Goal: Task Accomplishment & Management: Use online tool/utility

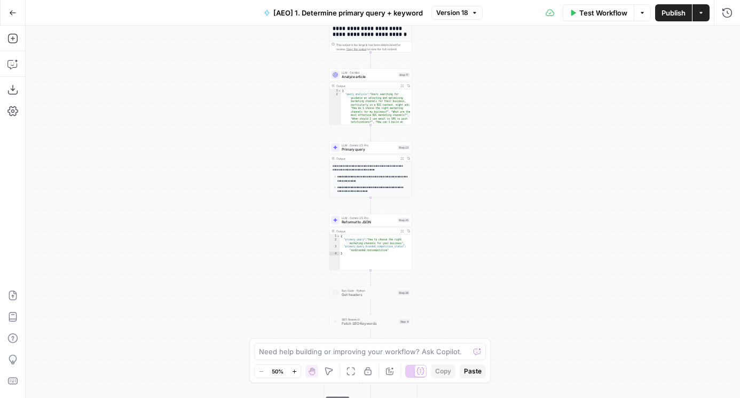
drag, startPoint x: 462, startPoint y: 91, endPoint x: 445, endPoint y: 277, distance: 186.6
click at [445, 276] on div "**********" at bounding box center [383, 212] width 714 height 372
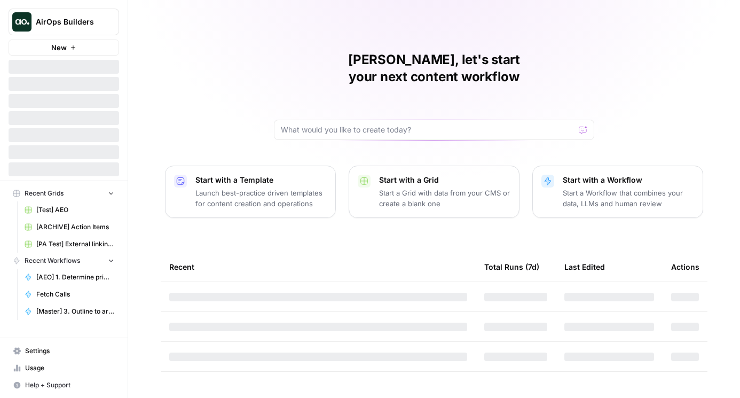
click at [115, 21] on button "AirOps Builders" at bounding box center [64, 22] width 111 height 27
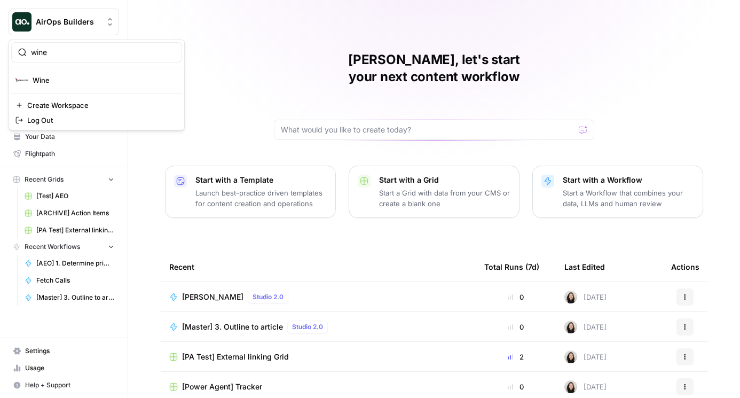
type input "wine"
click at [88, 84] on span "Wine" at bounding box center [103, 80] width 141 height 11
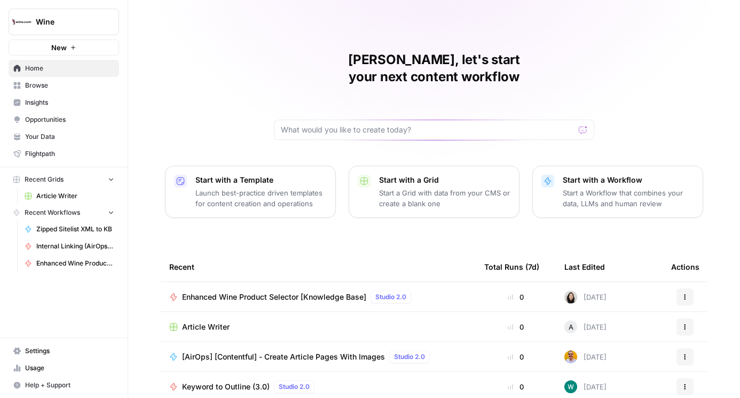
click at [46, 136] on span "Your Data" at bounding box center [69, 137] width 89 height 10
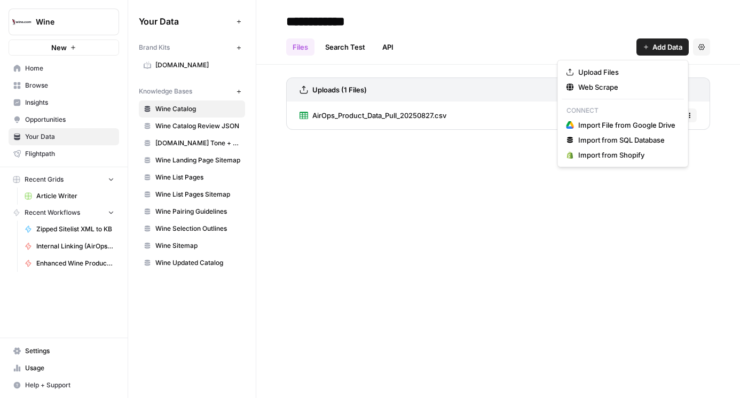
click at [655, 46] on span "Add Data" at bounding box center [667, 47] width 30 height 11
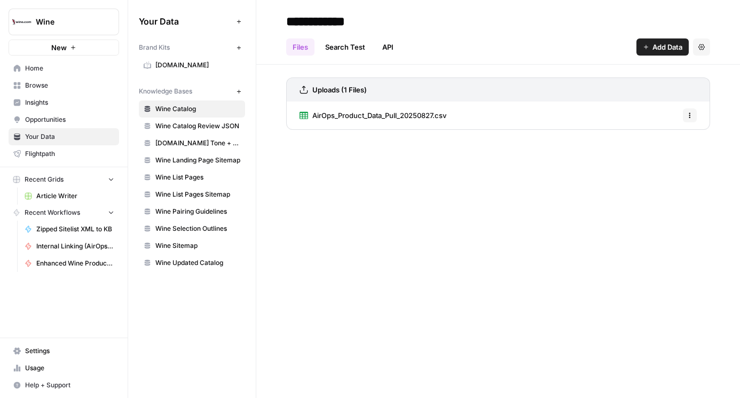
click at [542, 21] on div "**********" at bounding box center [498, 21] width 424 height 17
click at [691, 117] on icon "button" at bounding box center [690, 115] width 6 height 6
click at [416, 166] on div "**********" at bounding box center [498, 199] width 484 height 398
click at [209, 262] on span "Wine Updated Catalog" at bounding box center [197, 263] width 85 height 10
click at [177, 103] on link "Wine Catalog" at bounding box center [192, 108] width 106 height 17
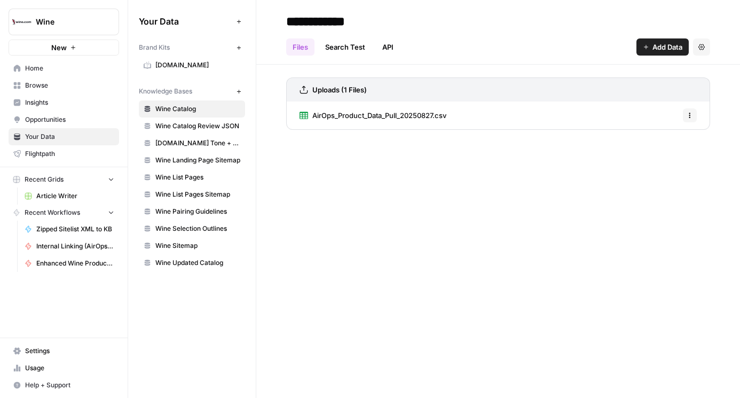
click at [687, 113] on icon "button" at bounding box center [690, 115] width 6 height 6
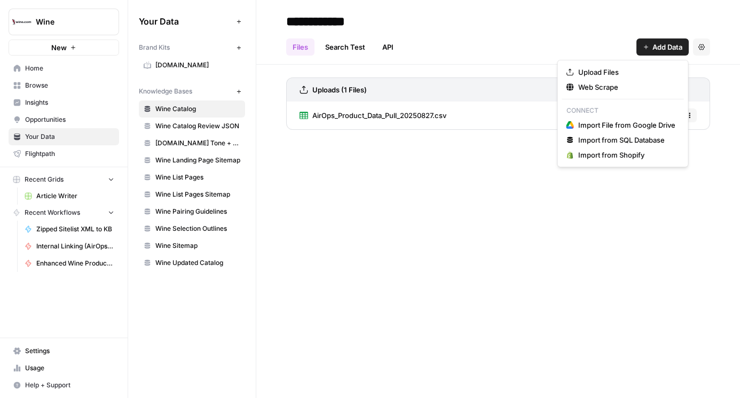
click at [668, 46] on span "Add Data" at bounding box center [667, 47] width 30 height 11
click at [418, 214] on div "**********" at bounding box center [498, 199] width 484 height 398
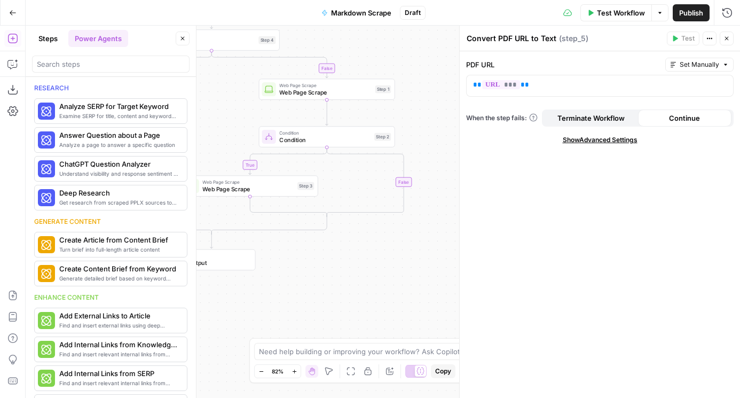
scroll to position [581, 0]
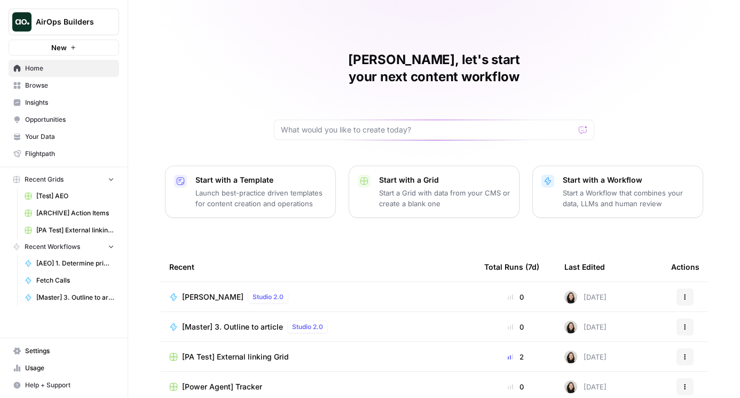
click at [113, 21] on icon "Workspace: AirOps Builders" at bounding box center [110, 22] width 11 height 11
click at [81, 51] on input "search" at bounding box center [103, 52] width 144 height 11
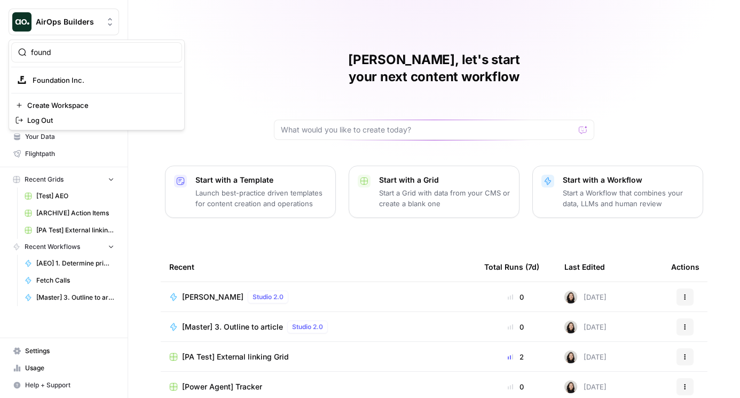
type input "found"
click at [88, 77] on span "Foundation Inc." at bounding box center [103, 80] width 141 height 11
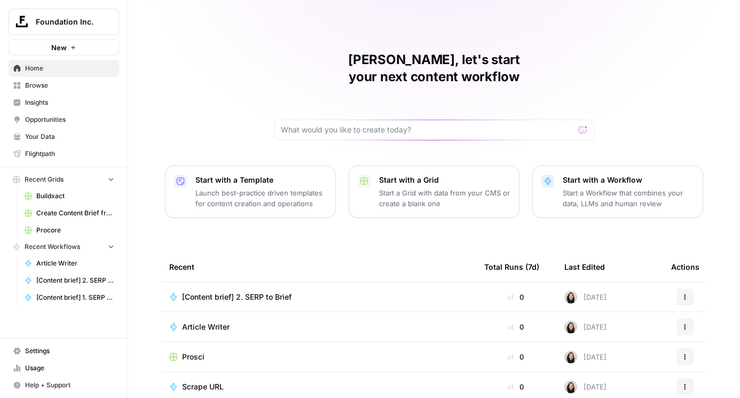
click at [46, 82] on span "Browse" at bounding box center [69, 86] width 89 height 10
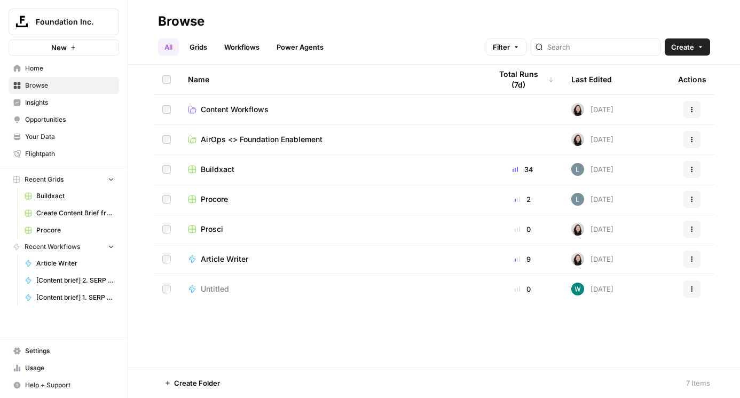
click at [231, 43] on link "Workflows" at bounding box center [242, 46] width 48 height 17
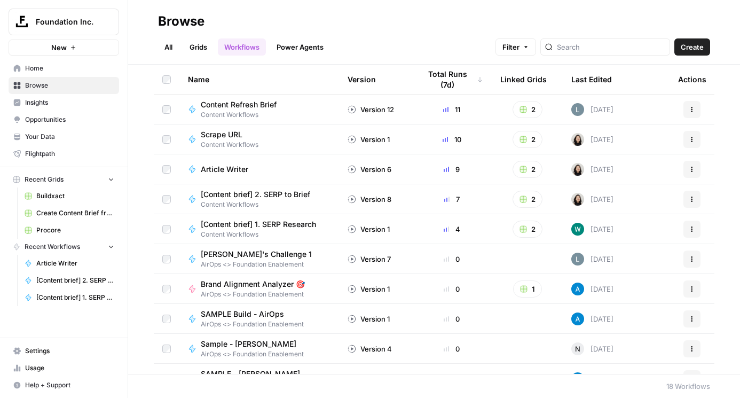
click at [283, 192] on span "[Content brief] 2. SERP to Brief" at bounding box center [255, 194] width 109 height 11
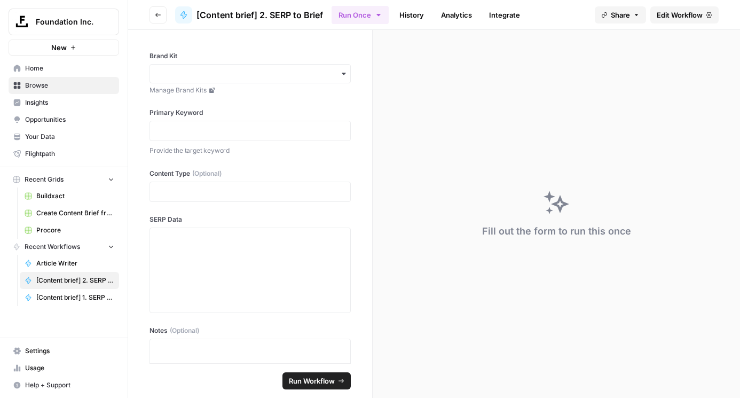
click at [156, 17] on icon "button" at bounding box center [158, 15] width 6 height 6
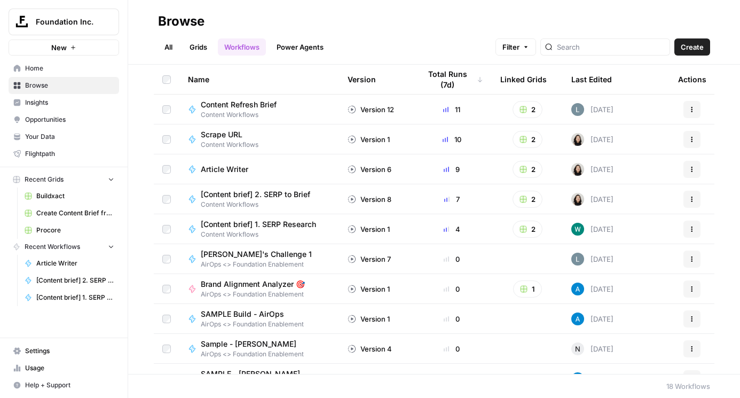
click at [61, 196] on span "Buildxact" at bounding box center [75, 196] width 78 height 10
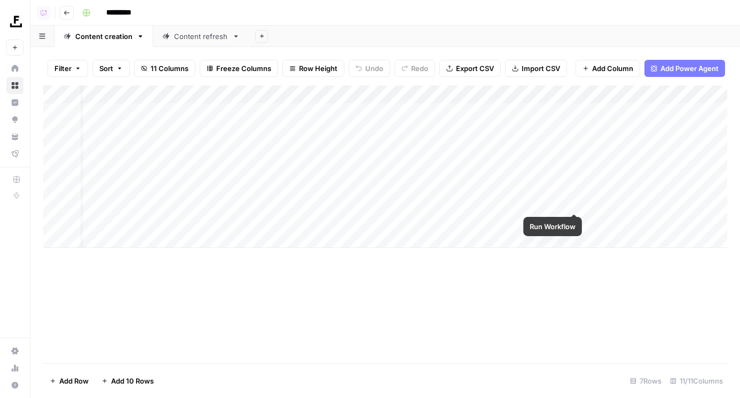
scroll to position [0, 207]
click at [465, 220] on div "Add Column" at bounding box center [385, 166] width 684 height 162
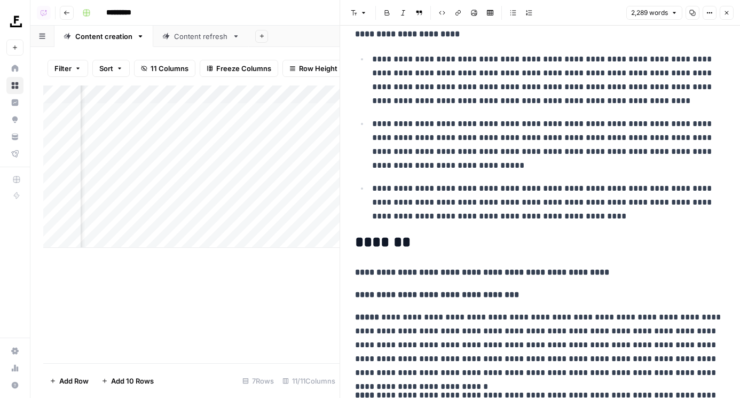
scroll to position [2098, 0]
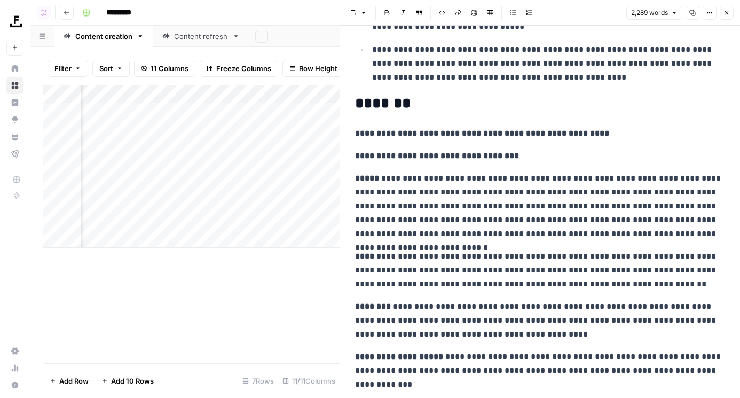
click at [725, 13] on icon "button" at bounding box center [726, 13] width 6 height 6
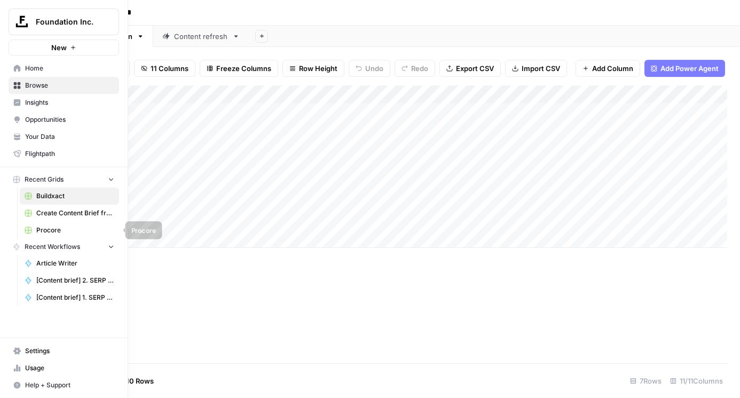
click at [61, 224] on link "Procore" at bounding box center [69, 230] width 99 height 17
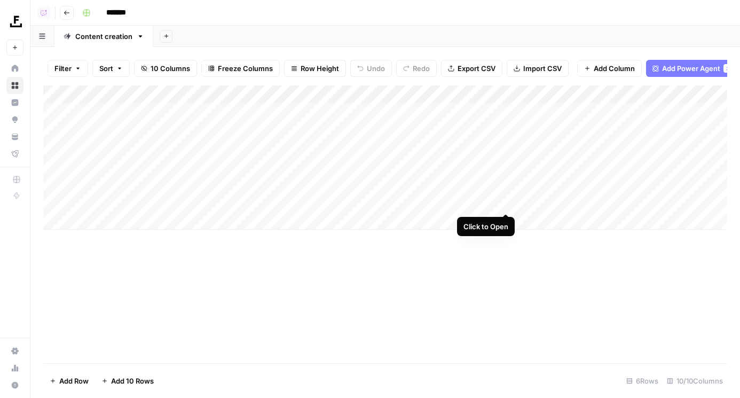
click at [507, 201] on div "Add Column" at bounding box center [385, 157] width 684 height 144
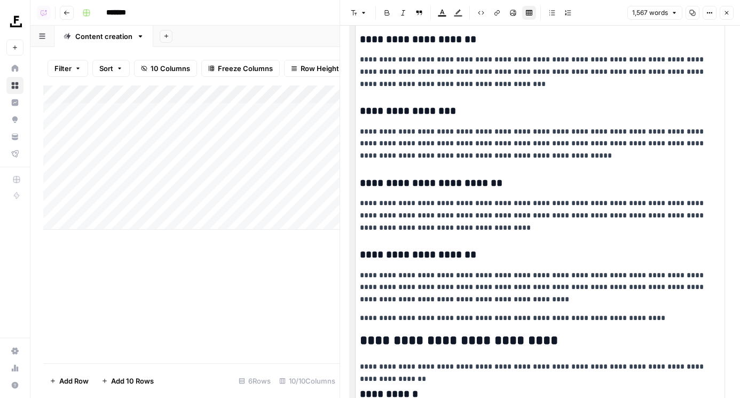
scroll to position [1216, 0]
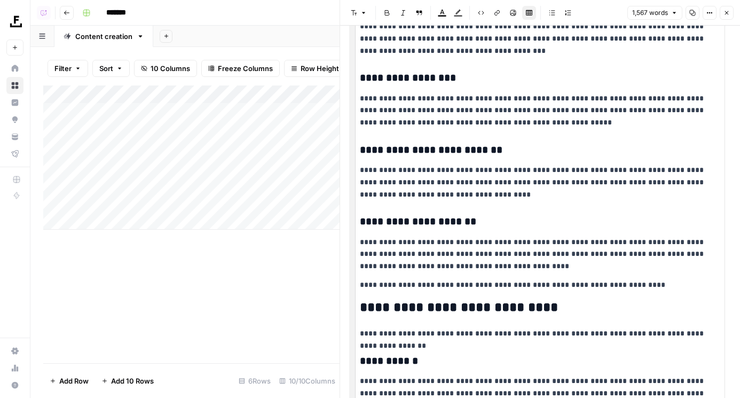
click at [728, 17] on button "Close" at bounding box center [727, 13] width 14 height 14
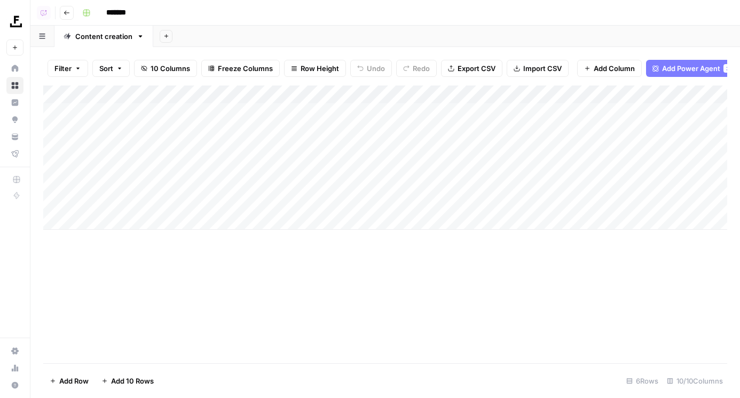
click at [337, 90] on div "Add Column" at bounding box center [385, 157] width 684 height 144
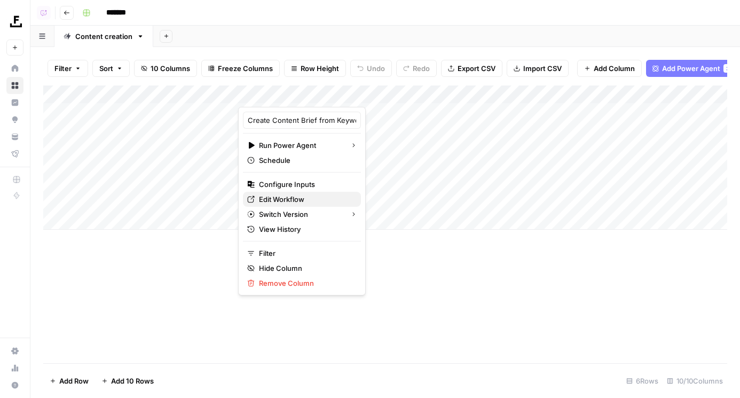
click at [294, 200] on span "Edit Workflow" at bounding box center [305, 199] width 93 height 11
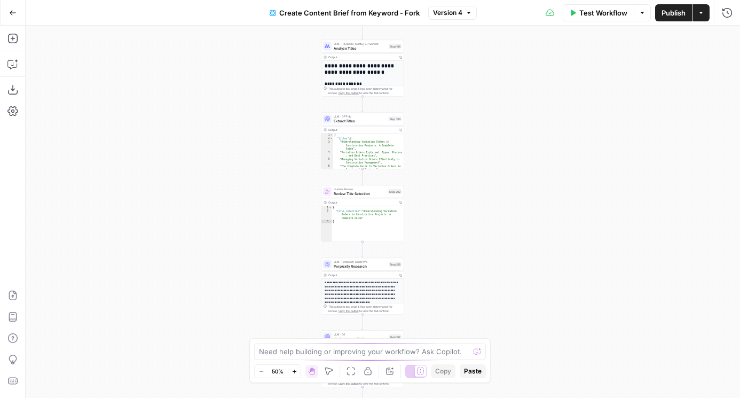
drag, startPoint x: 492, startPoint y: 270, endPoint x: 472, endPoint y: 119, distance: 152.5
click at [472, 119] on div "Workflow Set Inputs Inputs SEO Research Semrush Keyword Overview Step 224 Outpu…" at bounding box center [383, 212] width 714 height 372
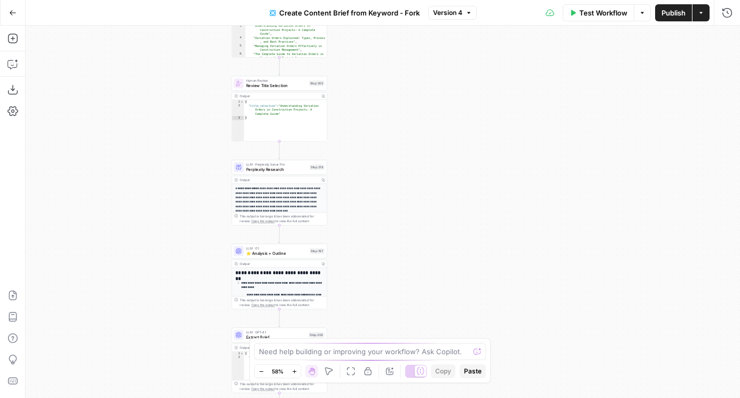
drag, startPoint x: 478, startPoint y: 203, endPoint x: 412, endPoint y: 94, distance: 127.5
click at [412, 94] on div "Workflow Set Inputs Inputs SEO Research Semrush Keyword Overview Step 224 Outpu…" at bounding box center [383, 212] width 714 height 372
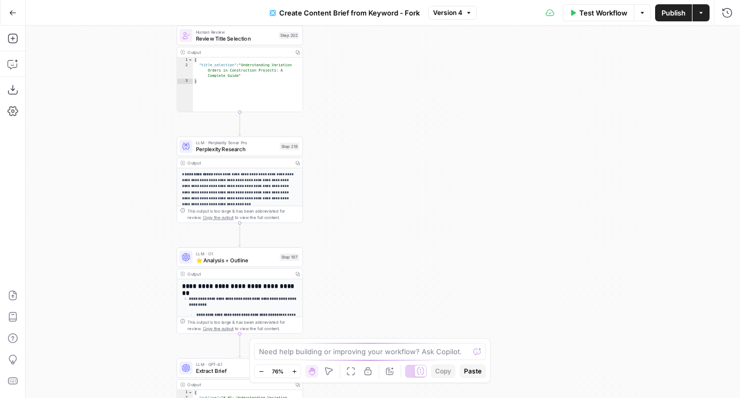
drag, startPoint x: 403, startPoint y: 207, endPoint x: 403, endPoint y: 128, distance: 79.6
click at [403, 128] on div "Workflow Set Inputs Inputs SEO Research Semrush Keyword Overview Step 224 Outpu…" at bounding box center [383, 212] width 714 height 372
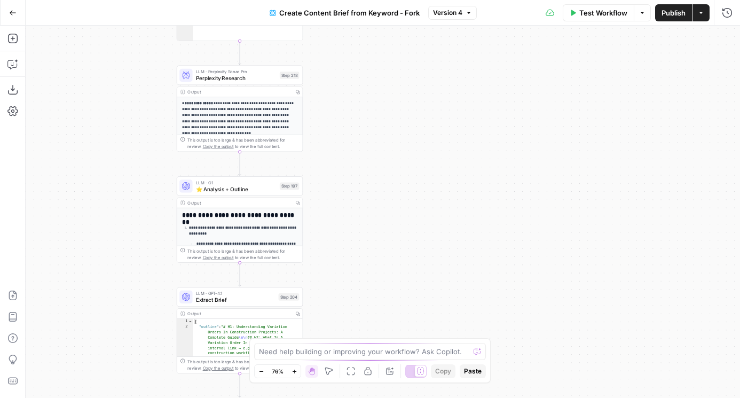
drag, startPoint x: 402, startPoint y: 242, endPoint x: 402, endPoint y: 99, distance: 143.1
click at [402, 99] on div "Workflow Set Inputs Inputs SEO Research Semrush Keyword Overview Step 224 Outpu…" at bounding box center [383, 212] width 714 height 372
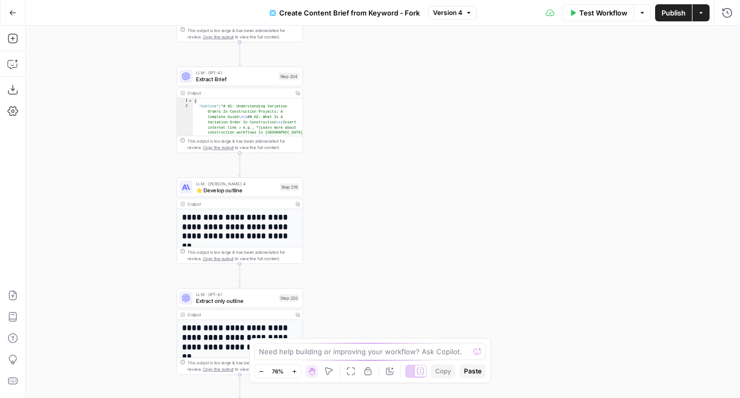
drag, startPoint x: 391, startPoint y: 152, endPoint x: 391, endPoint y: 103, distance: 49.1
click at [391, 103] on div "Workflow Set Inputs Inputs SEO Research Semrush Keyword Overview Step 224 Outpu…" at bounding box center [383, 212] width 714 height 372
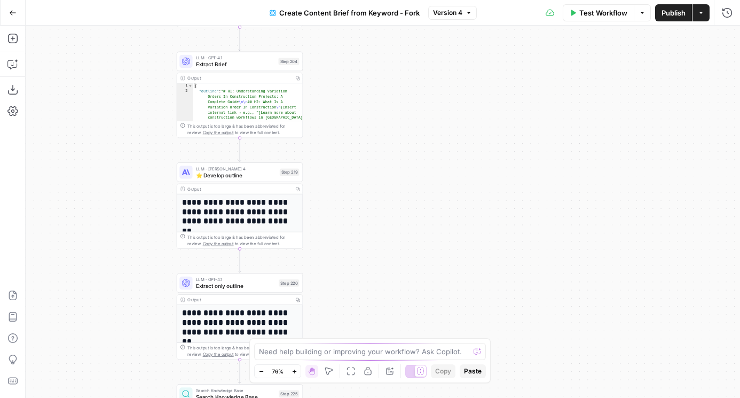
drag, startPoint x: 386, startPoint y: 242, endPoint x: 386, endPoint y: 160, distance: 82.2
click at [386, 160] on div "Workflow Set Inputs Inputs SEO Research Semrush Keyword Overview Step 224 Outpu…" at bounding box center [383, 212] width 714 height 372
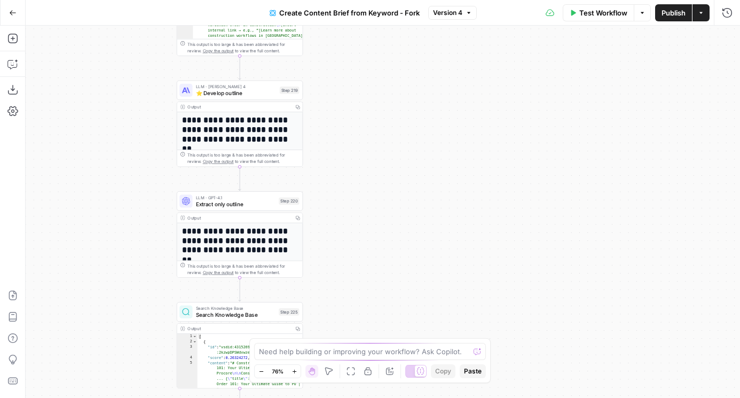
drag, startPoint x: 374, startPoint y: 182, endPoint x: 374, endPoint y: 139, distance: 42.7
click at [374, 139] on div "Workflow Set Inputs Inputs SEO Research Semrush Keyword Overview Step 224 Outpu…" at bounding box center [383, 212] width 714 height 372
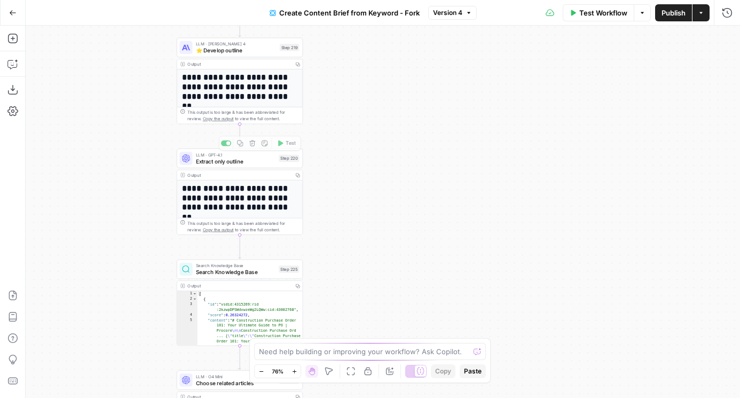
drag, startPoint x: 120, startPoint y: 218, endPoint x: 132, endPoint y: 84, distance: 134.6
click at [131, 86] on div "Workflow Set Inputs Inputs SEO Research Semrush Keyword Overview Step 224 Outpu…" at bounding box center [383, 212] width 714 height 372
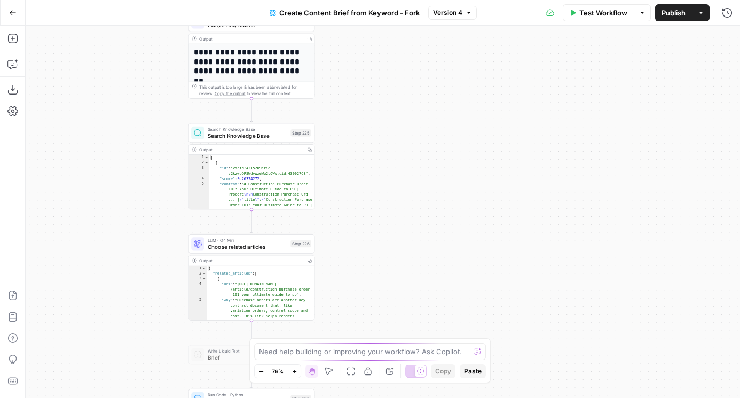
drag, startPoint x: 131, startPoint y: 281, endPoint x: 131, endPoint y: 125, distance: 155.9
click at [131, 125] on div "Workflow Set Inputs Inputs SEO Research Semrush Keyword Overview Step 224 Outpu…" at bounding box center [383, 212] width 714 height 372
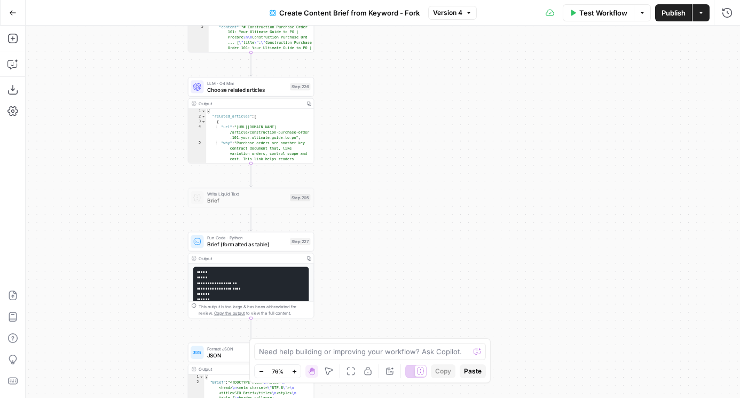
drag, startPoint x: 83, startPoint y: 193, endPoint x: 82, endPoint y: 75, distance: 118.0
click at [82, 75] on div "Workflow Set Inputs Inputs SEO Research Semrush Keyword Overview Step 224 Outpu…" at bounding box center [383, 212] width 714 height 372
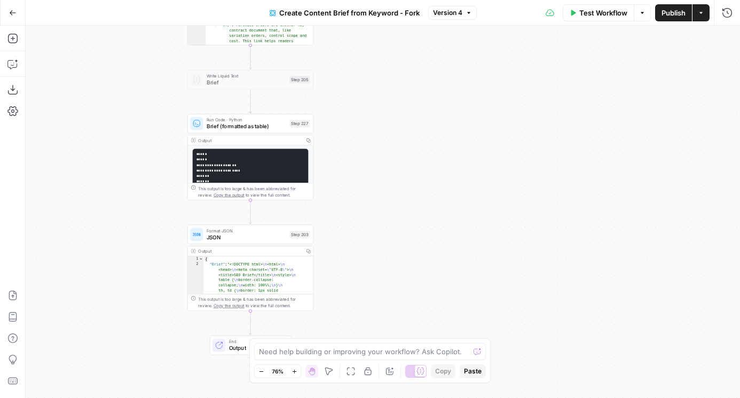
drag, startPoint x: 86, startPoint y: 144, endPoint x: 86, endPoint y: 94, distance: 49.7
click at [86, 94] on div "Workflow Set Inputs Inputs SEO Research Semrush Keyword Overview Step 224 Outpu…" at bounding box center [383, 212] width 714 height 372
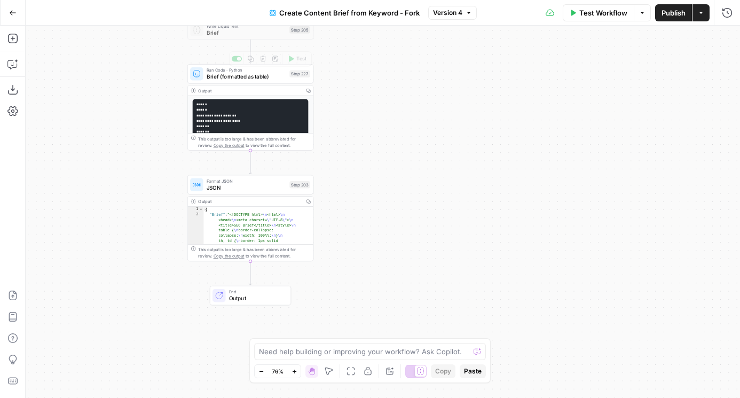
drag, startPoint x: 140, startPoint y: 168, endPoint x: 140, endPoint y: 295, distance: 127.6
click at [140, 295] on div "Workflow Set Inputs Inputs SEO Research Semrush Keyword Overview Step 224 Outpu…" at bounding box center [383, 212] width 714 height 372
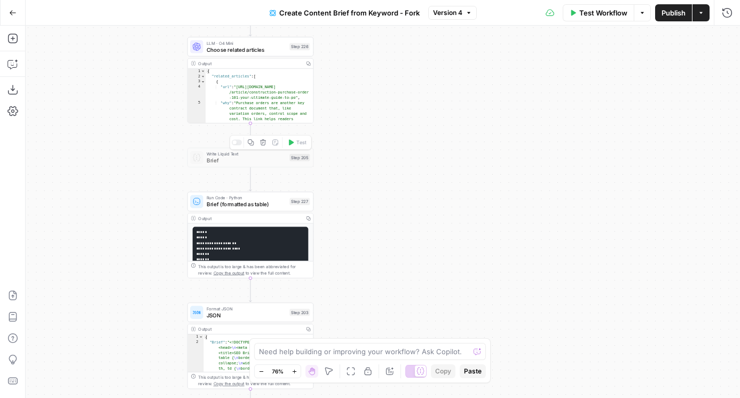
click at [238, 145] on div at bounding box center [237, 142] width 10 height 6
drag, startPoint x: 140, startPoint y: 311, endPoint x: 140, endPoint y: 246, distance: 65.1
click at [140, 246] on div "Workflow Set Inputs Inputs SEO Research Semrush Keyword Overview Step 224 Outpu…" at bounding box center [383, 212] width 714 height 372
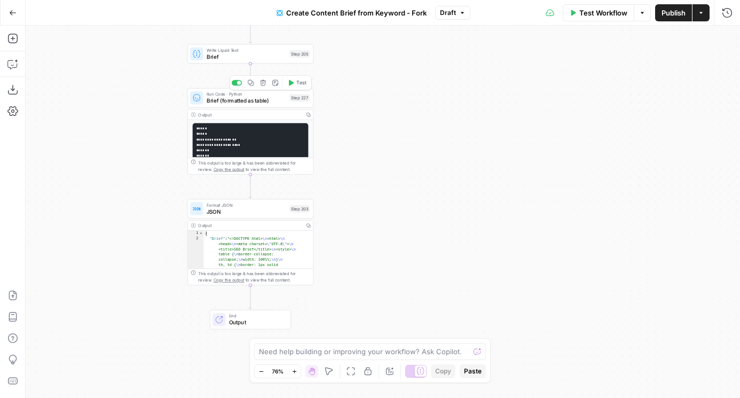
click at [218, 99] on span "Brief (formatted as table)" at bounding box center [247, 101] width 80 height 8
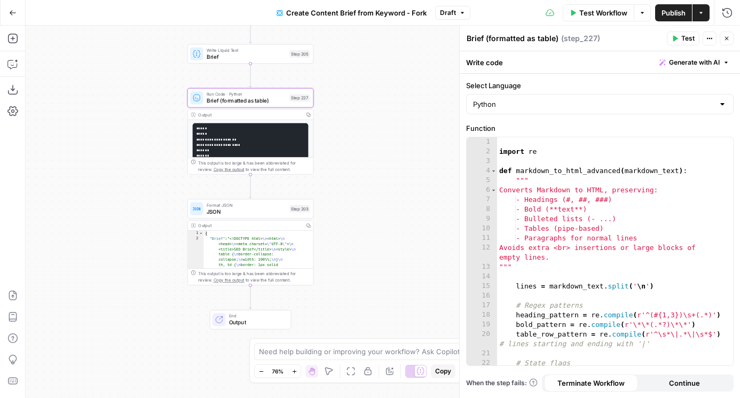
click at [300, 193] on span "Test" at bounding box center [301, 193] width 10 height 7
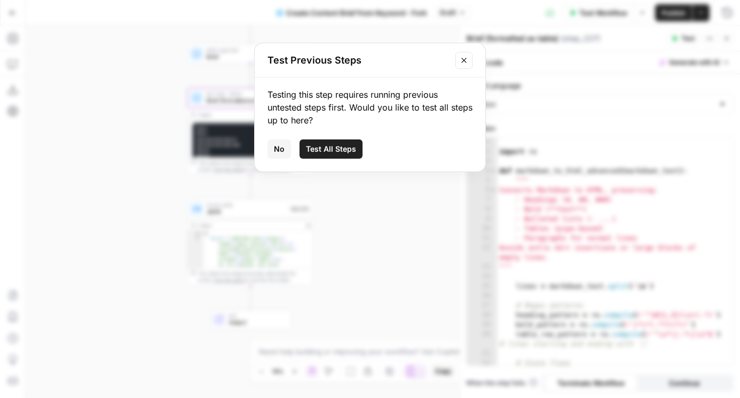
click at [402, 122] on div "Testing this step requires running previous untested steps first. Would you lik…" at bounding box center [370, 107] width 205 height 38
click at [276, 148] on span "No" at bounding box center [279, 149] width 11 height 11
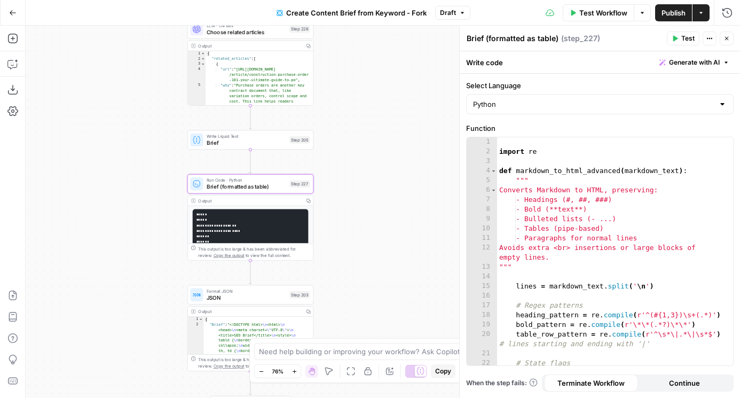
drag, startPoint x: 372, startPoint y: 69, endPoint x: 372, endPoint y: 155, distance: 86.0
click at [372, 155] on div "Workflow Set Inputs Inputs SEO Research Semrush Keyword Overview Step 224 Outpu…" at bounding box center [383, 212] width 714 height 372
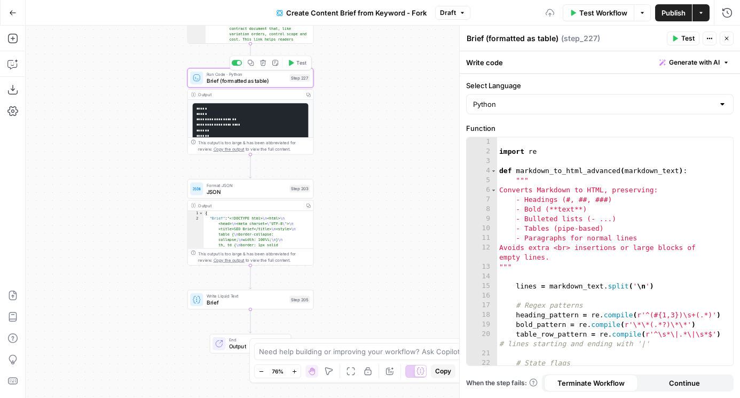
click at [294, 65] on button "Test" at bounding box center [296, 63] width 25 height 11
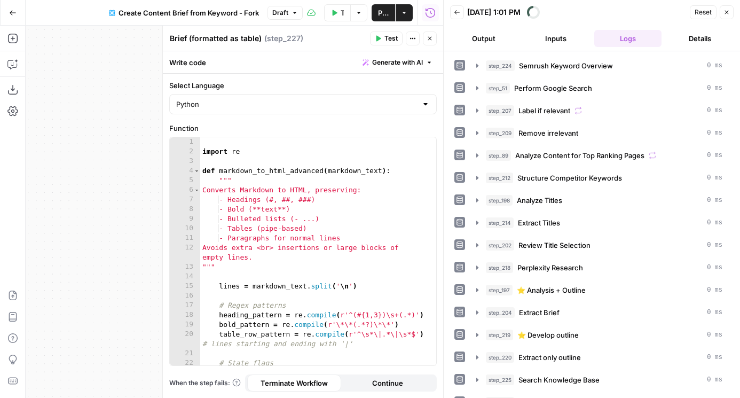
click at [435, 38] on button "Close" at bounding box center [430, 39] width 14 height 14
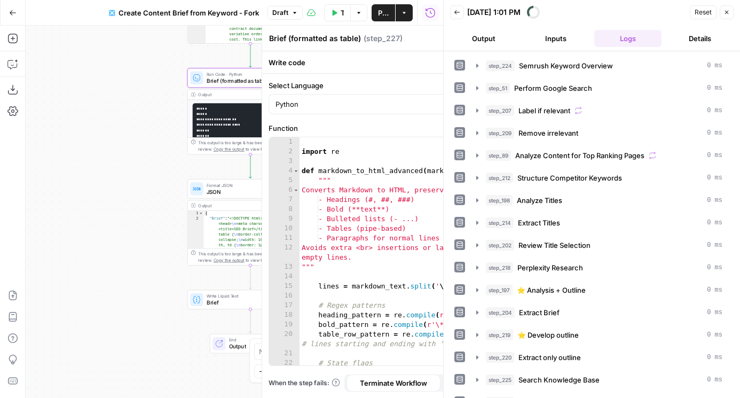
click at [508, 38] on button "Output" at bounding box center [484, 38] width 68 height 17
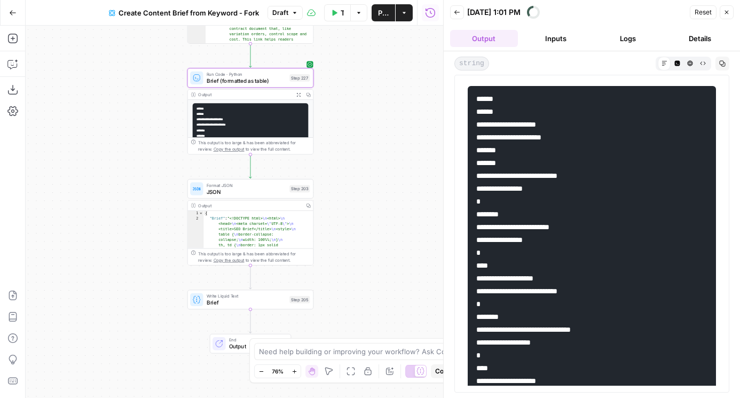
click at [688, 61] on icon "button" at bounding box center [689, 62] width 5 height 5
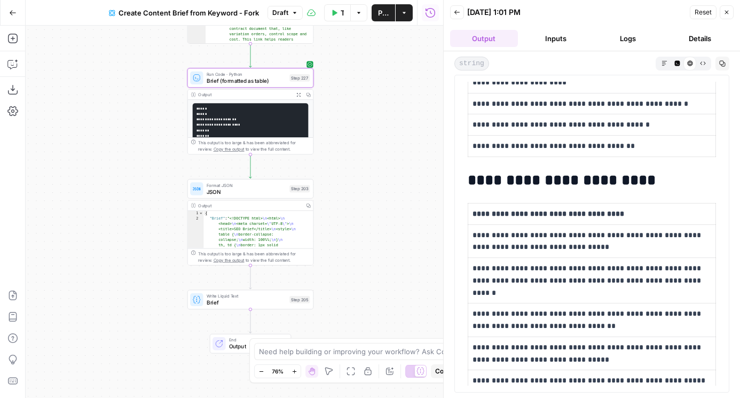
scroll to position [52, 0]
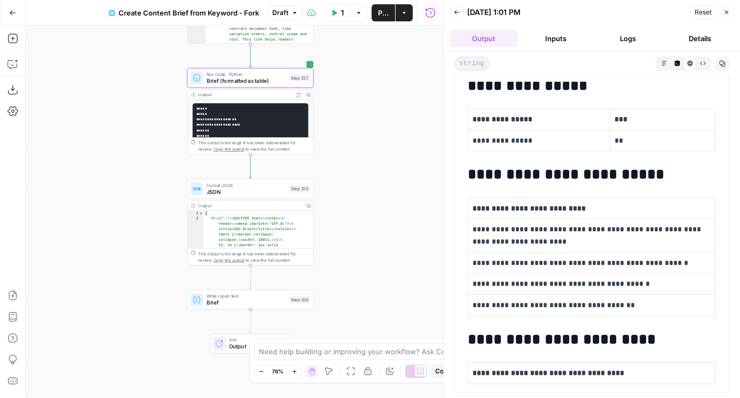
drag, startPoint x: 552, startPoint y: 237, endPoint x: 497, endPoint y: 229, distance: 55.0
click at [498, 229] on p "**********" at bounding box center [592, 235] width 239 height 25
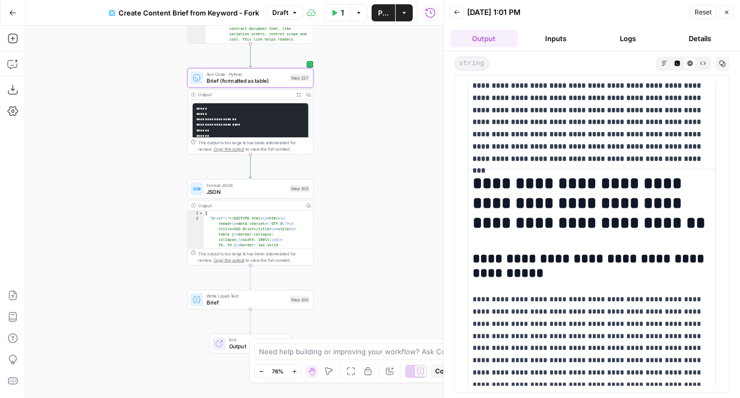
scroll to position [522, 0]
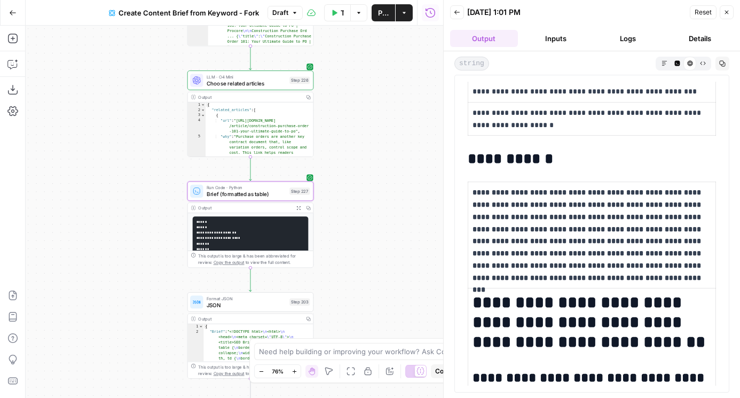
drag, startPoint x: 351, startPoint y: 143, endPoint x: 351, endPoint y: 257, distance: 114.3
click at [351, 258] on div "Workflow Set Inputs Inputs SEO Research Semrush Keyword Overview Step 224 Outpu…" at bounding box center [235, 212] width 418 height 372
drag, startPoint x: 387, startPoint y: 261, endPoint x: 387, endPoint y: 178, distance: 82.8
click at [387, 178] on div "Workflow Set Inputs Inputs SEO Research Semrush Keyword Overview Step 224 Outpu…" at bounding box center [235, 212] width 418 height 372
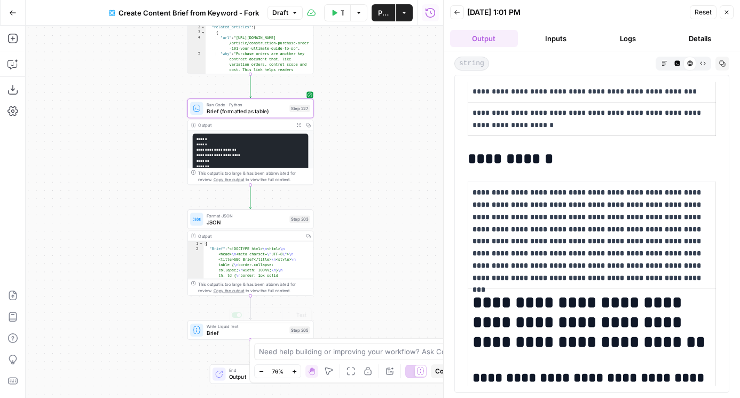
click at [223, 336] on span "Brief" at bounding box center [247, 333] width 80 height 8
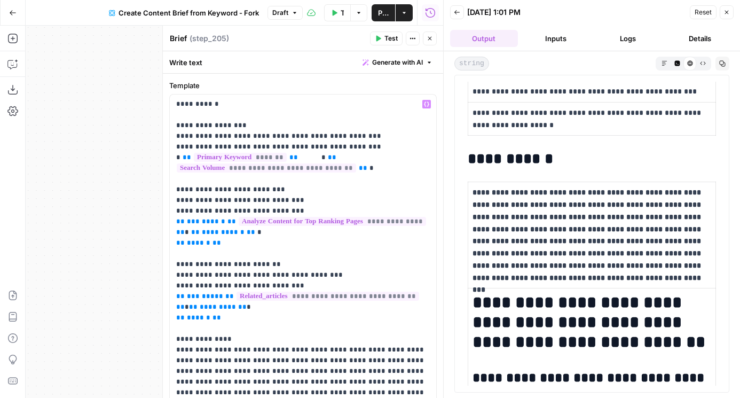
scroll to position [80, 0]
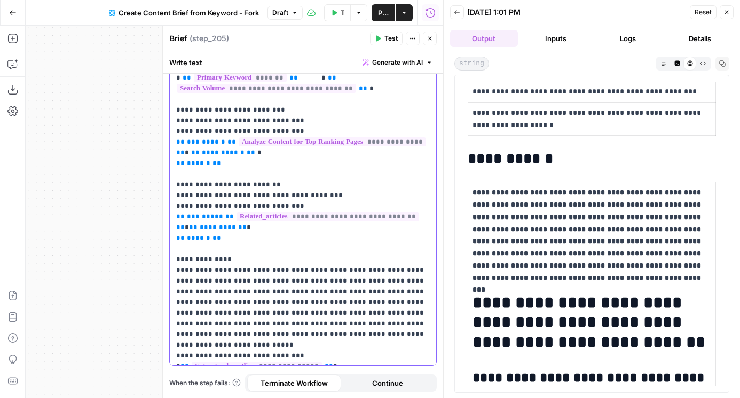
drag, startPoint x: 178, startPoint y: 269, endPoint x: 162, endPoint y: 269, distance: 16.0
click at [162, 269] on div "**********" at bounding box center [302, 212] width 281 height 372
click at [329, 333] on p "**********" at bounding box center [303, 190] width 254 height 342
click at [347, 357] on p "**********" at bounding box center [303, 190] width 254 height 342
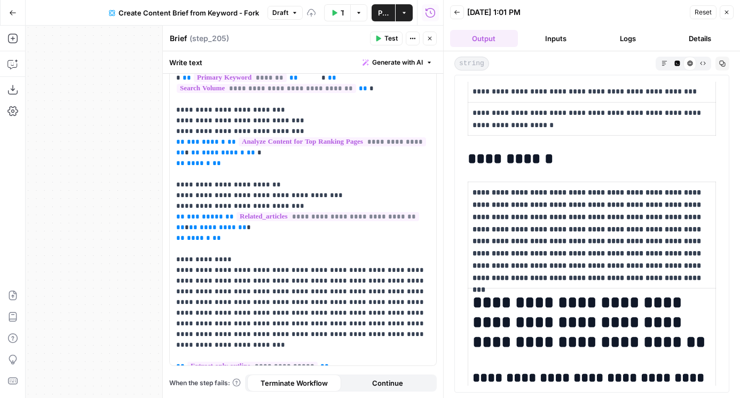
click at [381, 38] on icon "button" at bounding box center [378, 38] width 6 height 6
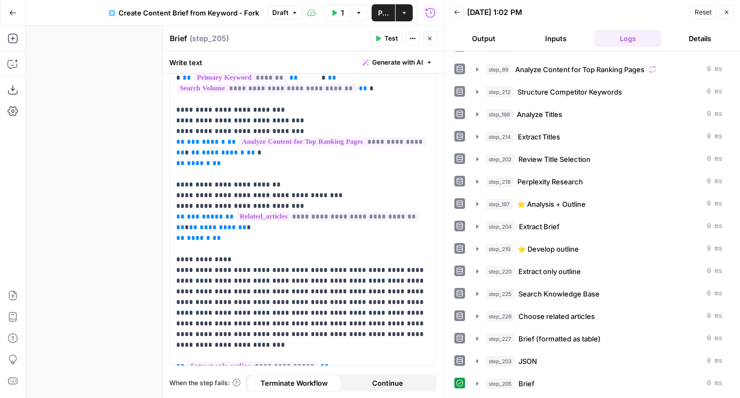
scroll to position [86, 0]
click at [527, 386] on span "Brief" at bounding box center [526, 383] width 16 height 11
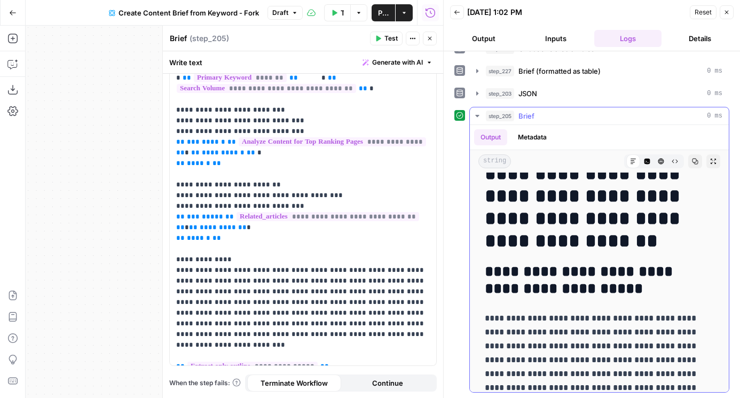
scroll to position [727, 0]
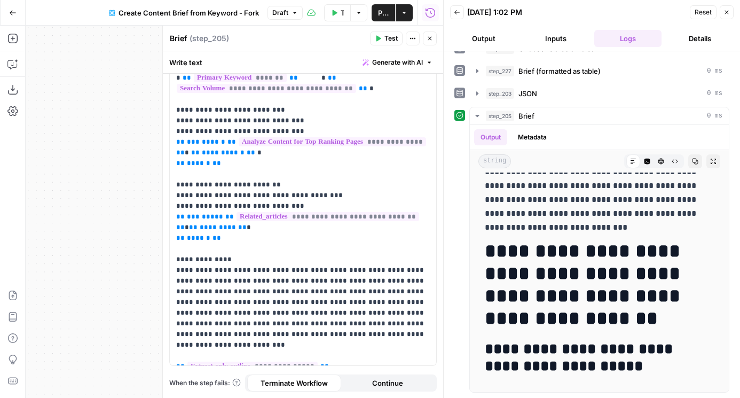
click at [428, 41] on icon "button" at bounding box center [430, 38] width 6 height 6
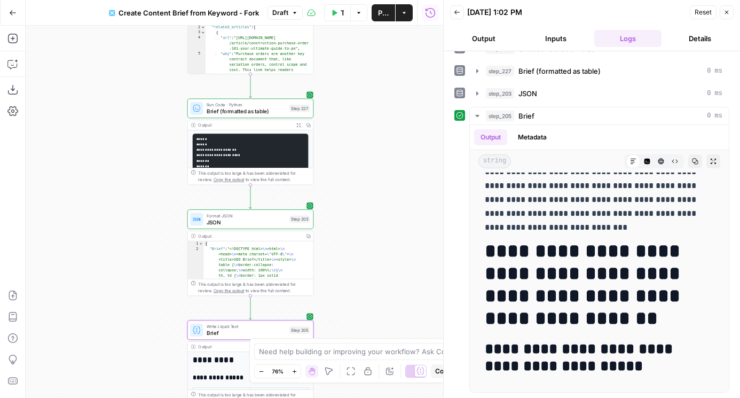
click at [252, 225] on span "JSON" at bounding box center [247, 222] width 80 height 8
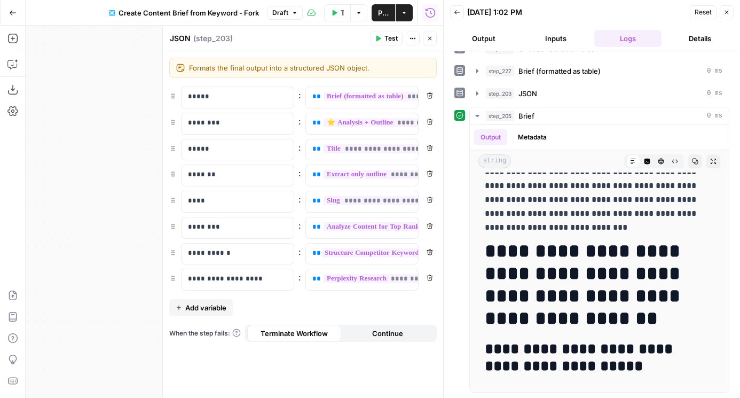
click at [430, 41] on icon "button" at bounding box center [430, 38] width 6 height 6
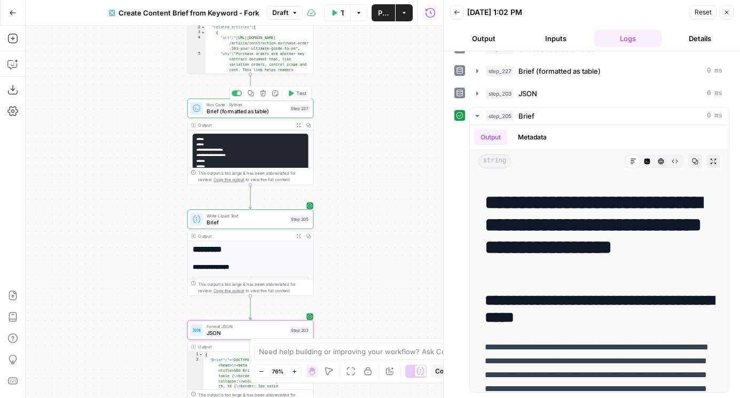
click at [238, 94] on div at bounding box center [239, 93] width 4 height 4
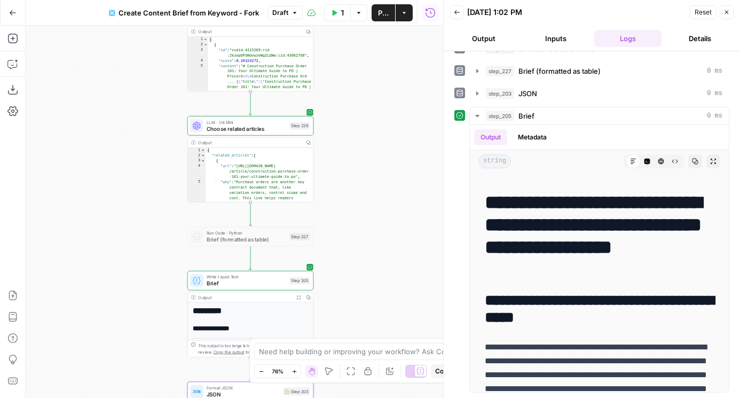
drag, startPoint x: 388, startPoint y: 103, endPoint x: 384, endPoint y: 108, distance: 6.5
click at [384, 109] on div "Workflow Set Inputs Inputs SEO Research Semrush Keyword Overview Step 224 Outpu…" at bounding box center [235, 212] width 418 height 372
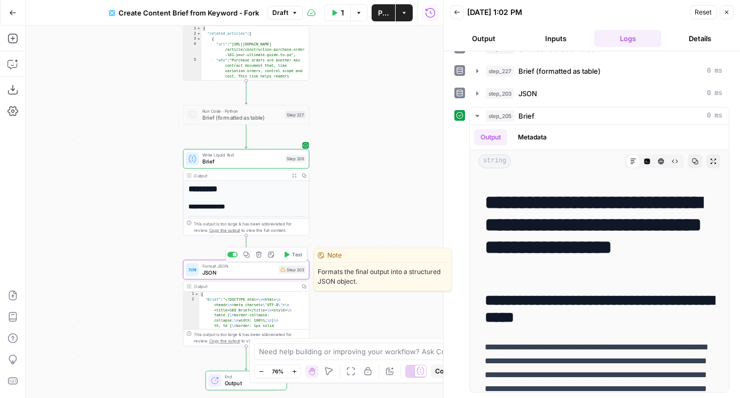
click at [216, 277] on div "Format JSON JSON Step 203 Copy step Delete step Edit Note Test" at bounding box center [246, 269] width 126 height 20
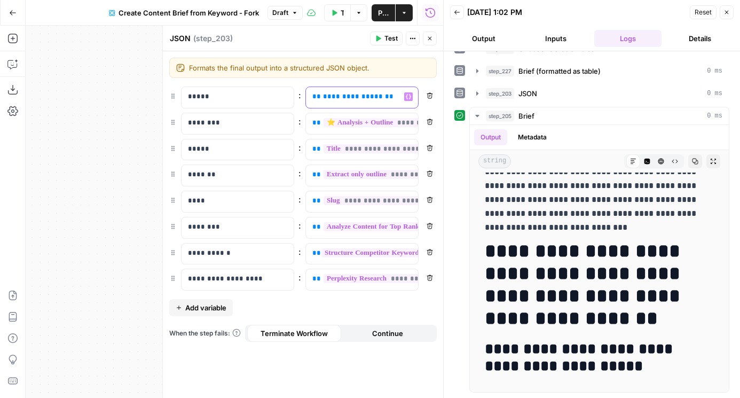
click at [350, 97] on span "**********" at bounding box center [353, 96] width 60 height 7
click at [373, 15] on button "Publish" at bounding box center [383, 12] width 23 height 17
